Goal: Find specific page/section: Find specific page/section

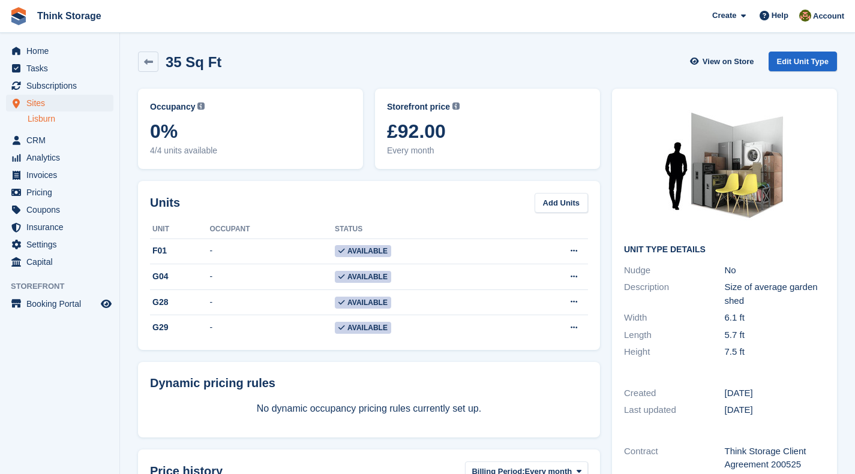
scroll to position [39, 0]
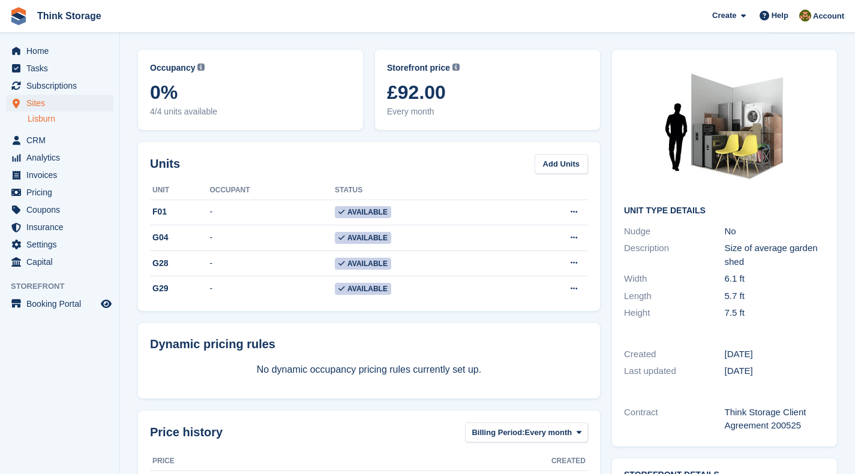
click at [39, 115] on link "Lisburn" at bounding box center [71, 118] width 86 height 11
